Goal: Task Accomplishment & Management: Manage account settings

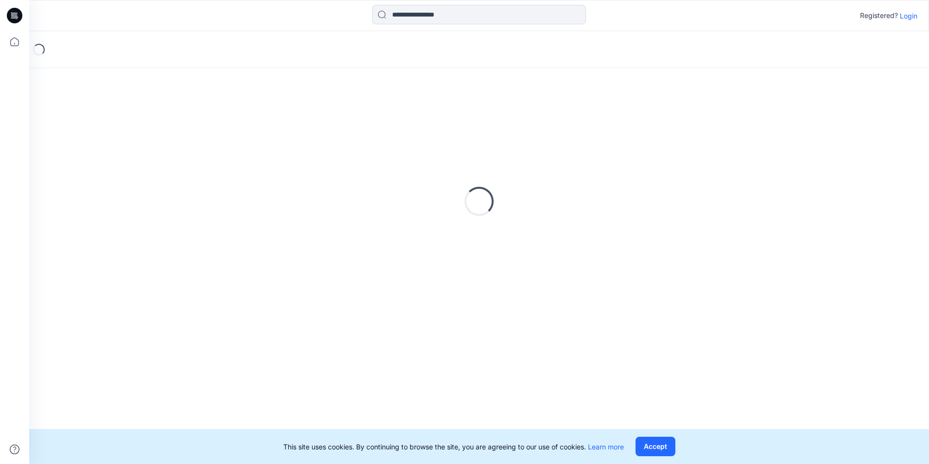
click at [910, 17] on p "Login" at bounding box center [908, 16] width 17 height 10
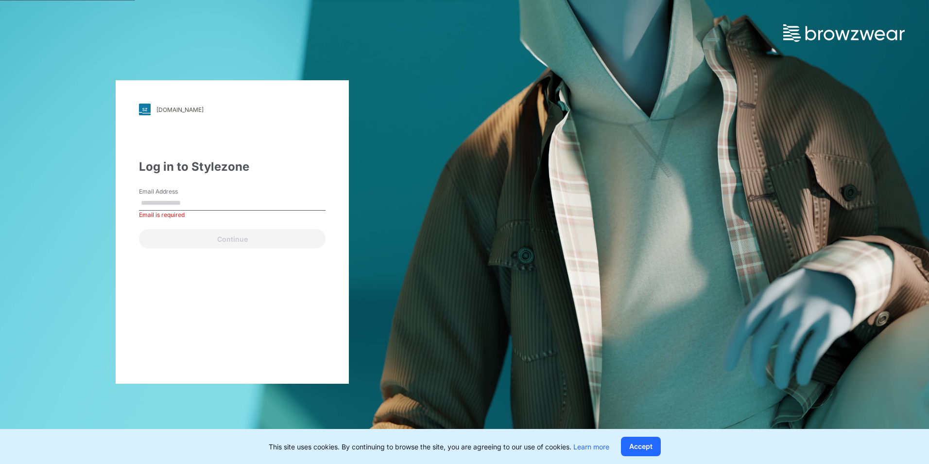
click at [190, 203] on input "Email Address" at bounding box center [232, 203] width 187 height 15
type input "**********"
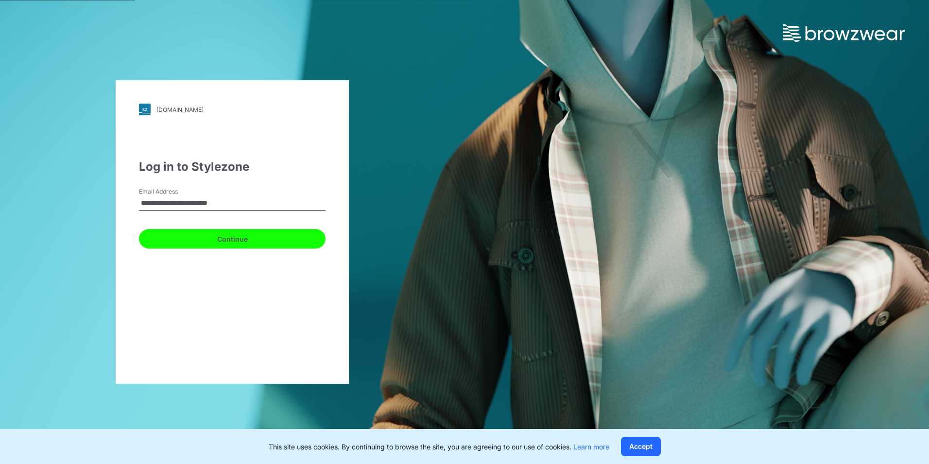
click at [194, 242] on button "Continue" at bounding box center [232, 238] width 187 height 19
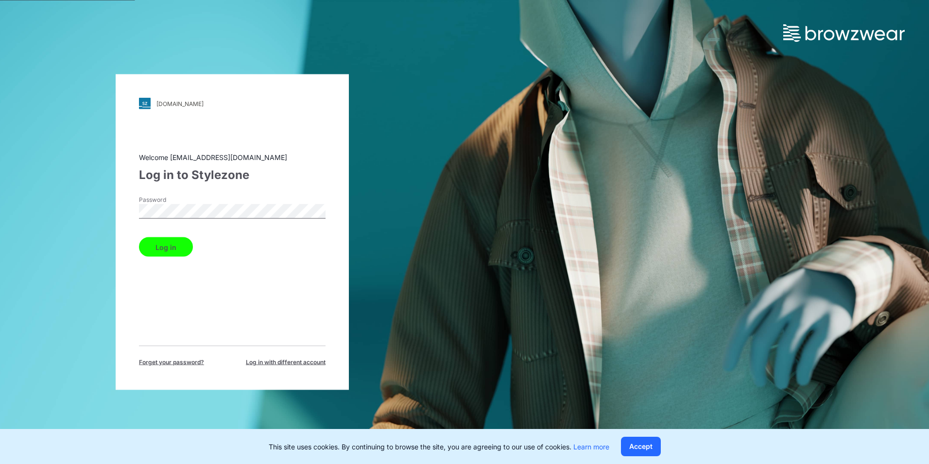
click at [174, 246] on button "Log in" at bounding box center [166, 246] width 54 height 19
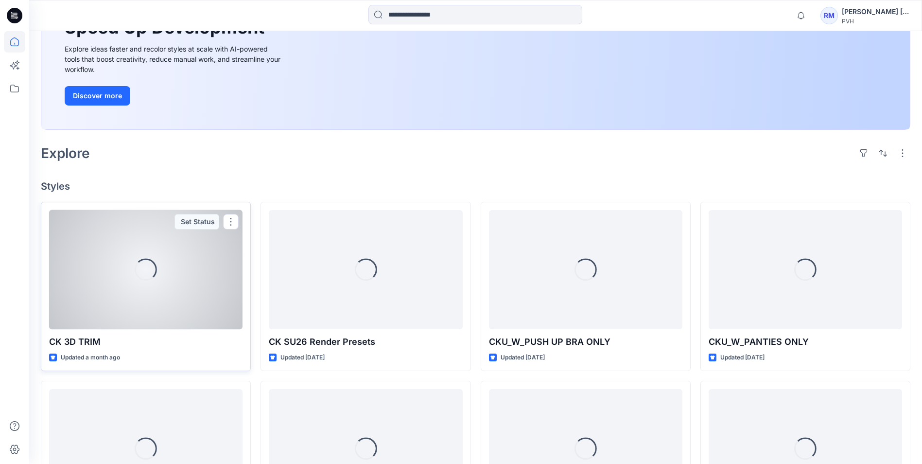
scroll to position [243, 0]
